Goal: Information Seeking & Learning: Learn about a topic

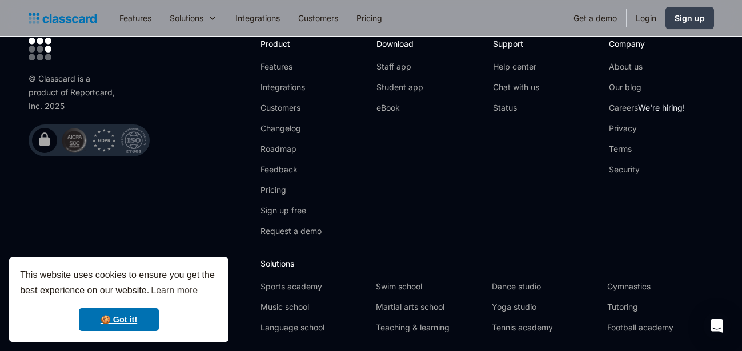
scroll to position [3927, 0]
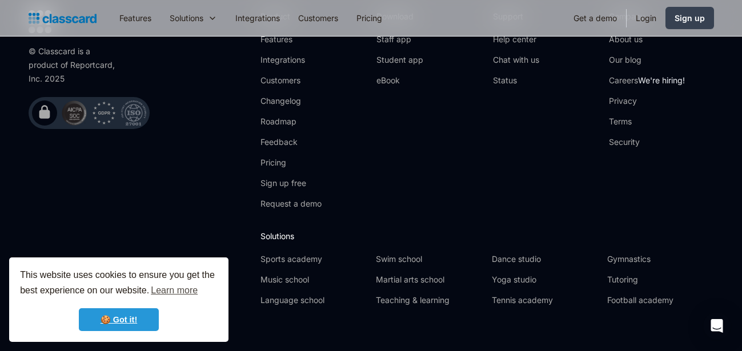
click at [135, 315] on link "🍪 Got it!" at bounding box center [119, 319] width 80 height 23
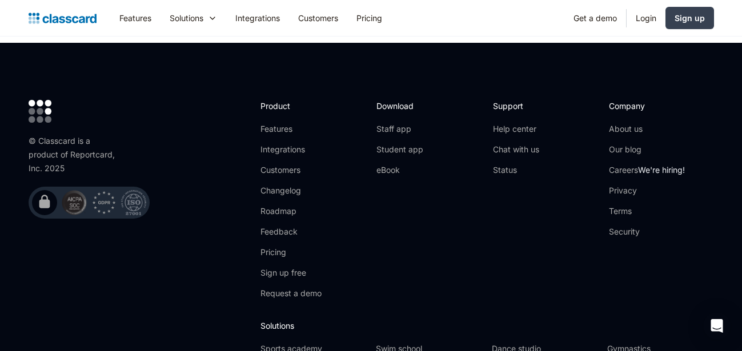
scroll to position [3860, 0]
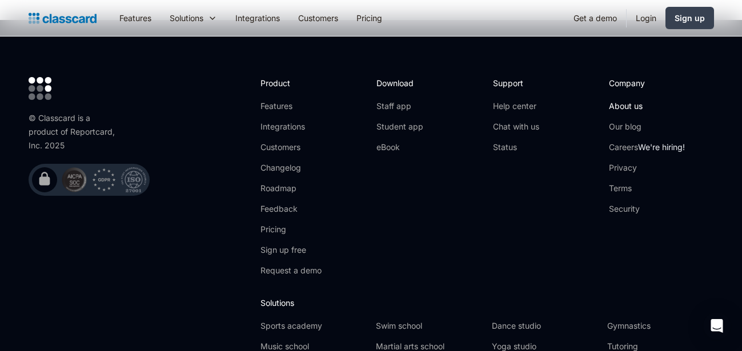
click at [628, 100] on link "About us" at bounding box center [647, 105] width 76 height 11
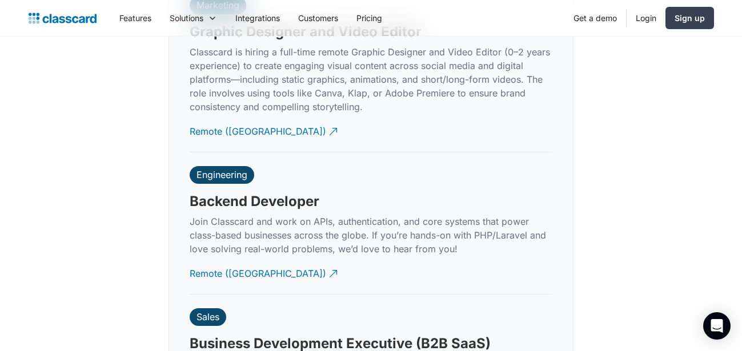
scroll to position [2672, 0]
click at [220, 262] on div "Remote ([GEOGRAPHIC_DATA])" at bounding box center [258, 269] width 136 height 22
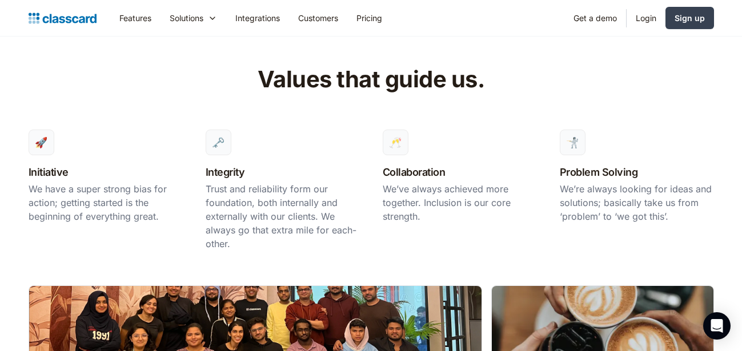
scroll to position [505, 0]
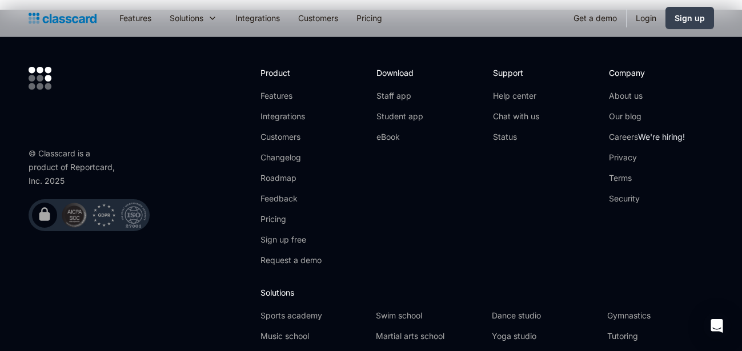
scroll to position [3984, 0]
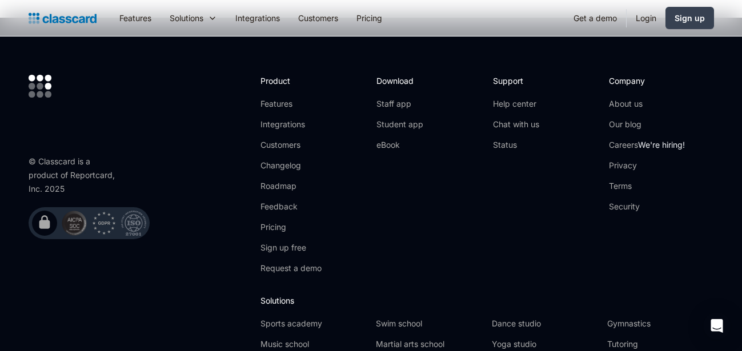
click at [626, 75] on h2 "Company" at bounding box center [647, 81] width 76 height 12
click at [54, 155] on div "© Classcard is a product of Reportcard, Inc. 2025" at bounding box center [74, 175] width 91 height 41
copy div "Classcard"
click at [628, 98] on link "About us" at bounding box center [647, 103] width 76 height 11
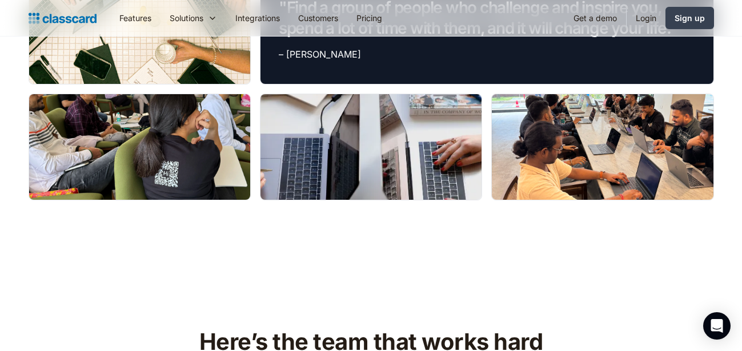
scroll to position [1096, 0]
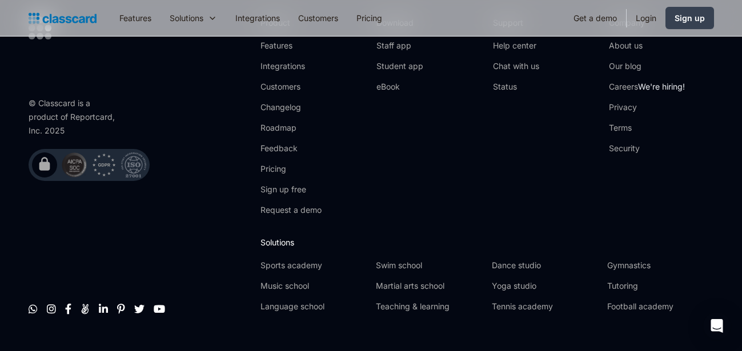
scroll to position [4056, 0]
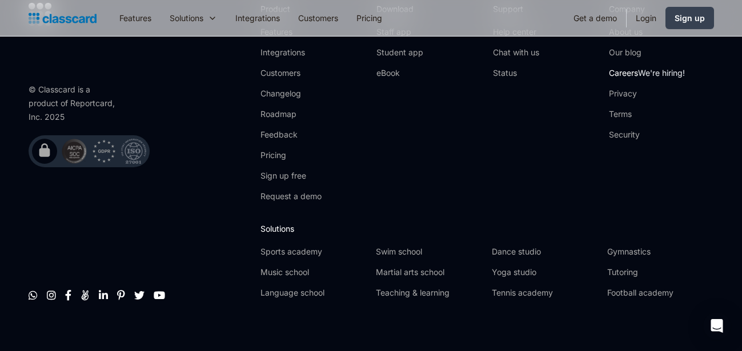
click at [619, 67] on link "Careers We're hiring!" at bounding box center [647, 72] width 76 height 11
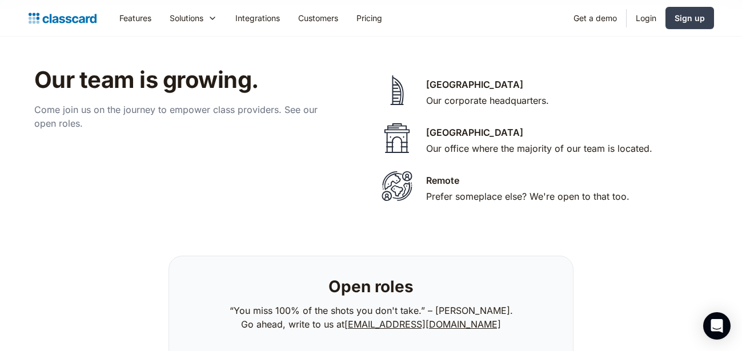
scroll to position [2310, 0]
